Goal: Check status

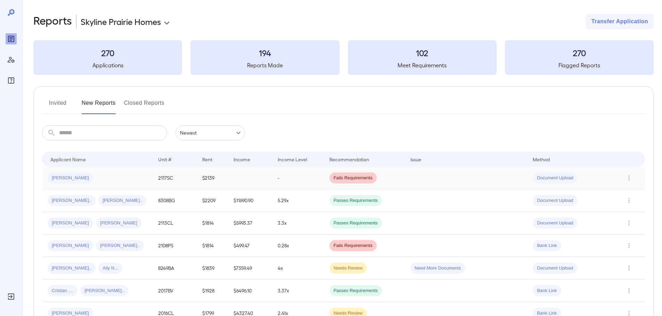
click at [225, 177] on td "$2139" at bounding box center [212, 178] width 31 height 23
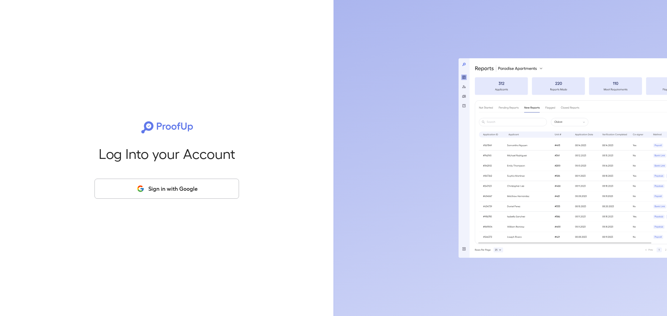
click at [144, 190] on icon "button" at bounding box center [140, 189] width 9 height 8
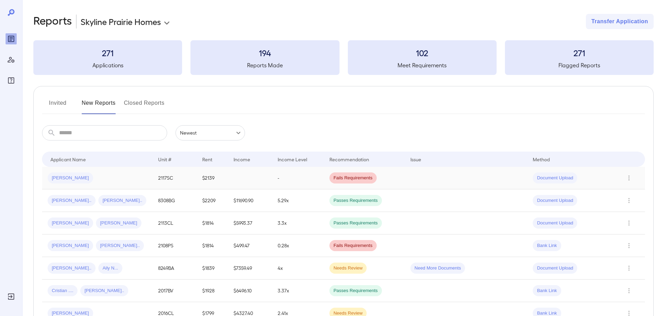
click at [137, 180] on div "[PERSON_NAME]" at bounding box center [97, 178] width 99 height 11
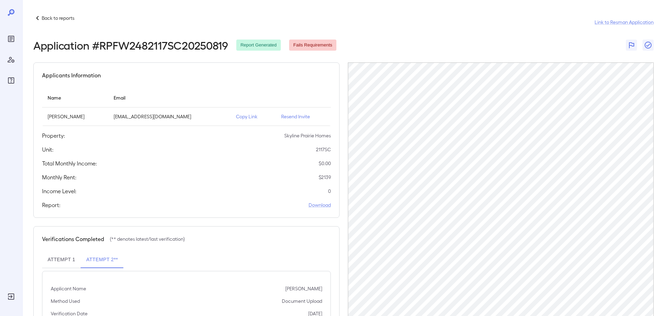
scroll to position [70, 0]
